Goal: Information Seeking & Learning: Find specific fact

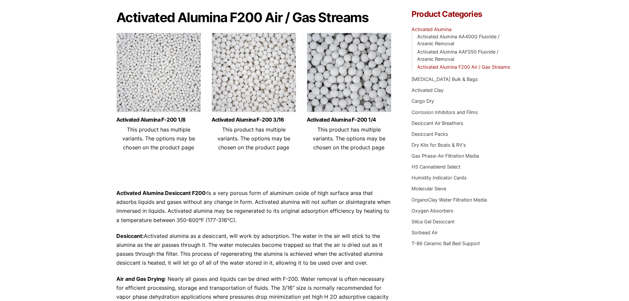
scroll to position [66, 0]
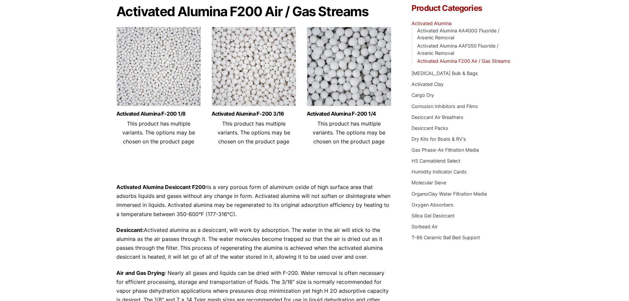
click at [128, 188] on strong "Activated Alumina Desiccant F200:" at bounding box center [161, 187] width 91 height 7
drag, startPoint x: 128, startPoint y: 188, endPoint x: 196, endPoint y: 185, distance: 67.4
click at [196, 185] on strong "Activated Alumina Desiccant F200:" at bounding box center [161, 187] width 91 height 7
copy strong "Activated Alumina Desiccant F200"
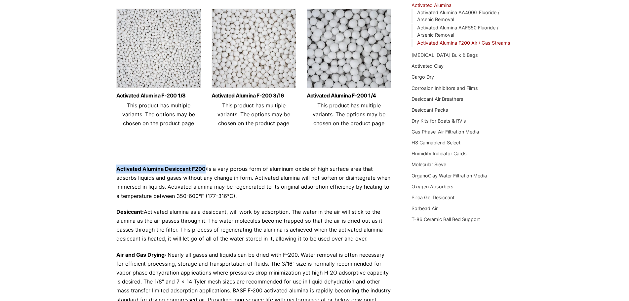
scroll to position [0, 0]
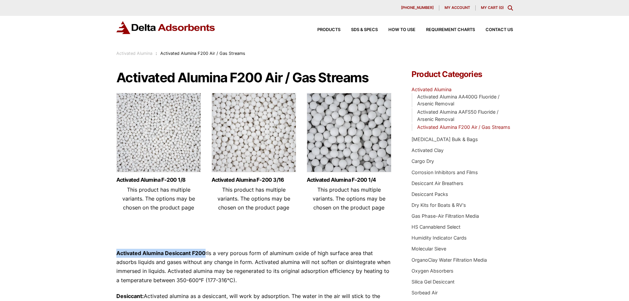
copy strong "Activated Alumina Desiccant F200"
click at [155, 80] on h1 "Activated Alumina F200 Air / Gas Streams" at bounding box center [253, 77] width 275 height 15
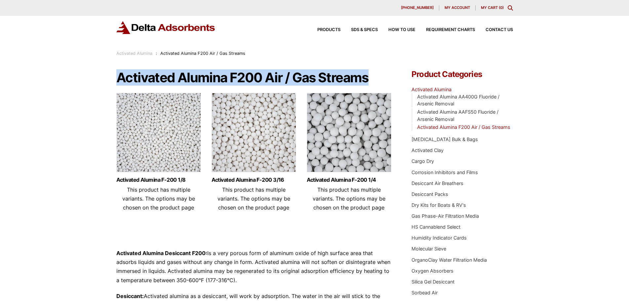
drag, startPoint x: 155, startPoint y: 80, endPoint x: 342, endPoint y: 82, distance: 187.3
click at [342, 82] on h1 "Activated Alumina F200 Air / Gas Streams" at bounding box center [253, 77] width 275 height 15
copy h1 "Activated Alumina F200 Air / Gas Streams"
